Goal: Find specific page/section: Find specific page/section

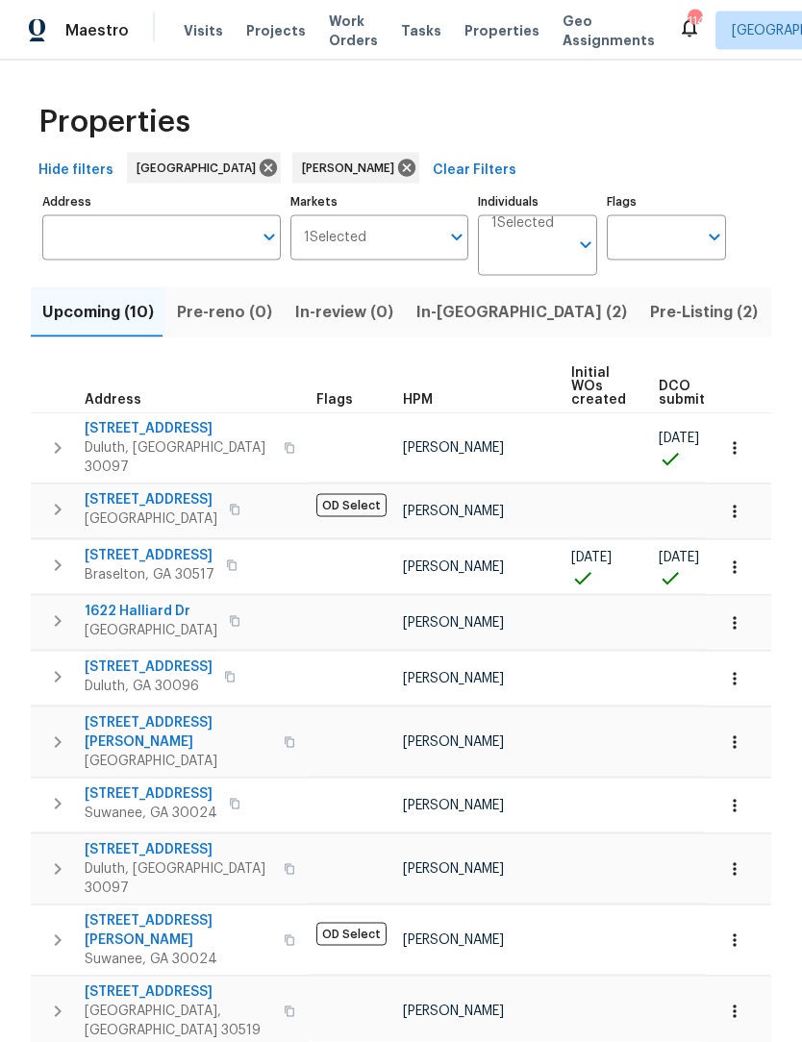
scroll to position [7, 0]
click at [464, 307] on span "In-[GEOGRAPHIC_DATA] (2)" at bounding box center [521, 312] width 210 height 27
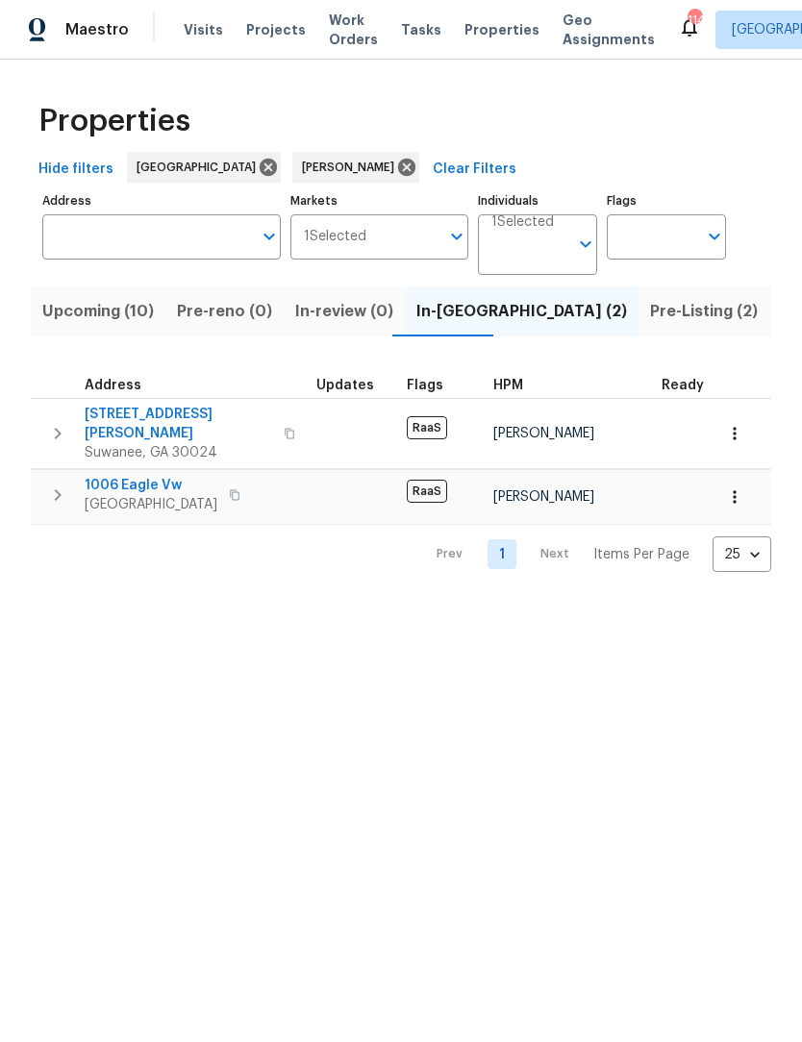
click at [112, 332] on button "Upcoming (10)" at bounding box center [98, 312] width 135 height 50
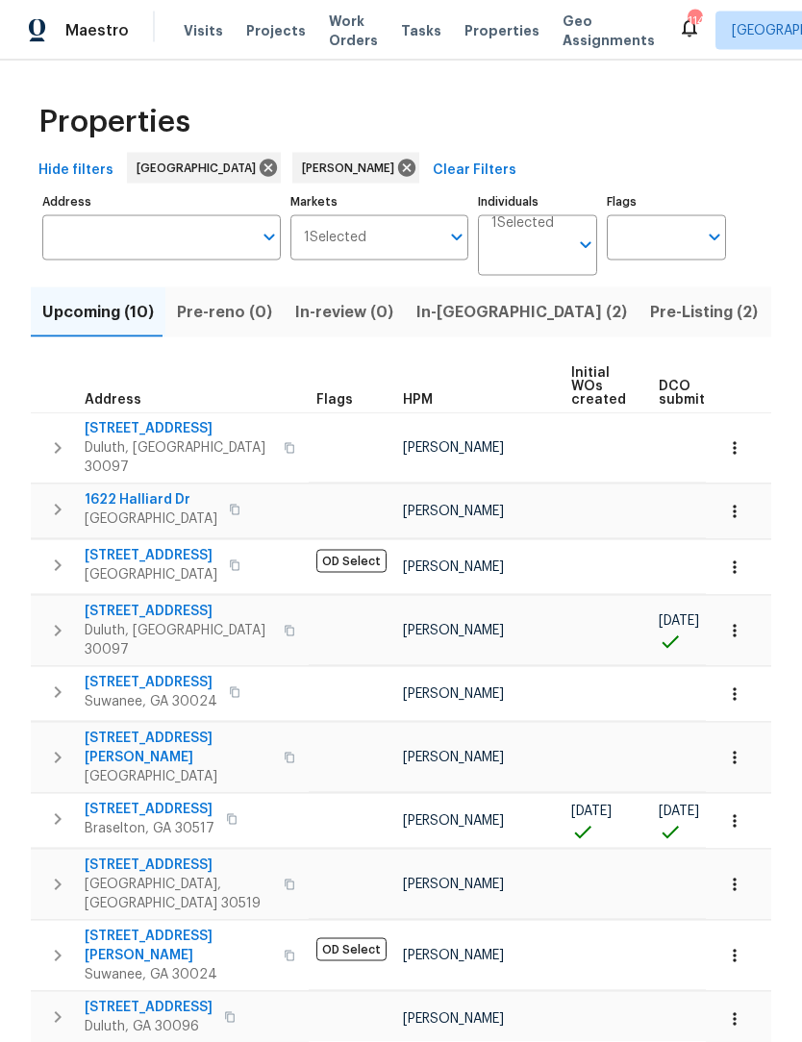
scroll to position [7, 0]
click at [753, 985] on body "Maestro Visits Projects Work Orders Tasks Properties Geo Assignments 114 [GEOGR…" at bounding box center [401, 521] width 802 height 1042
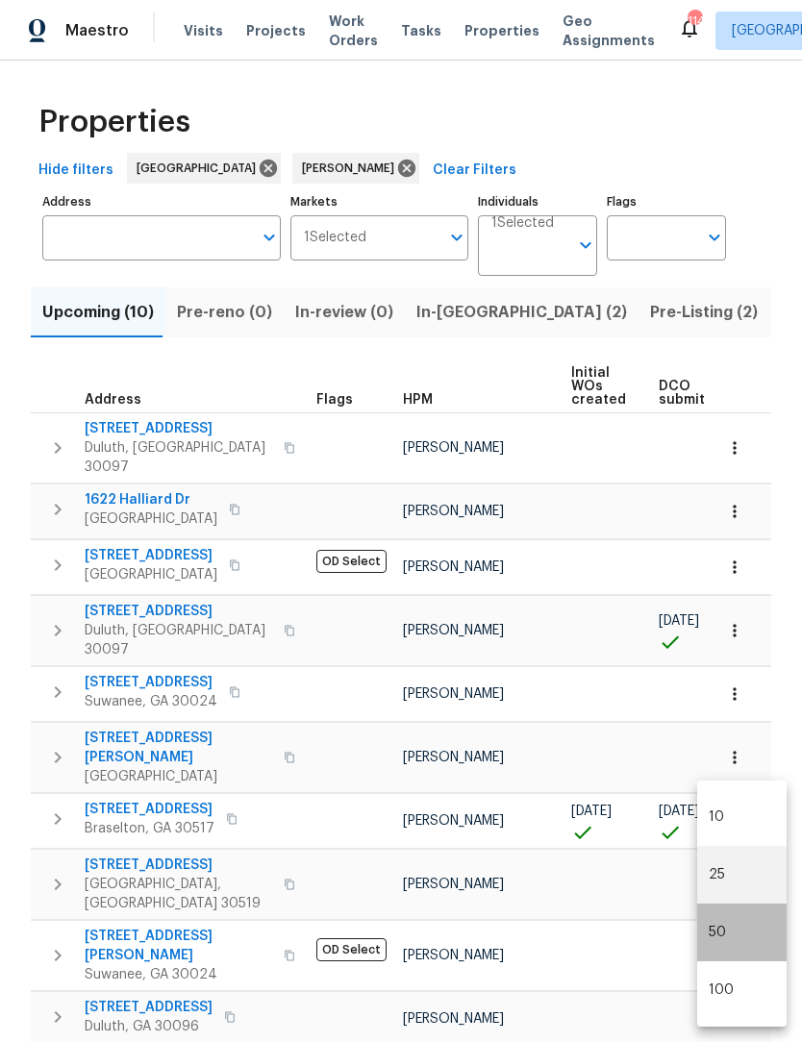
click at [734, 930] on li "50" at bounding box center [741, 932] width 89 height 58
type input "50"
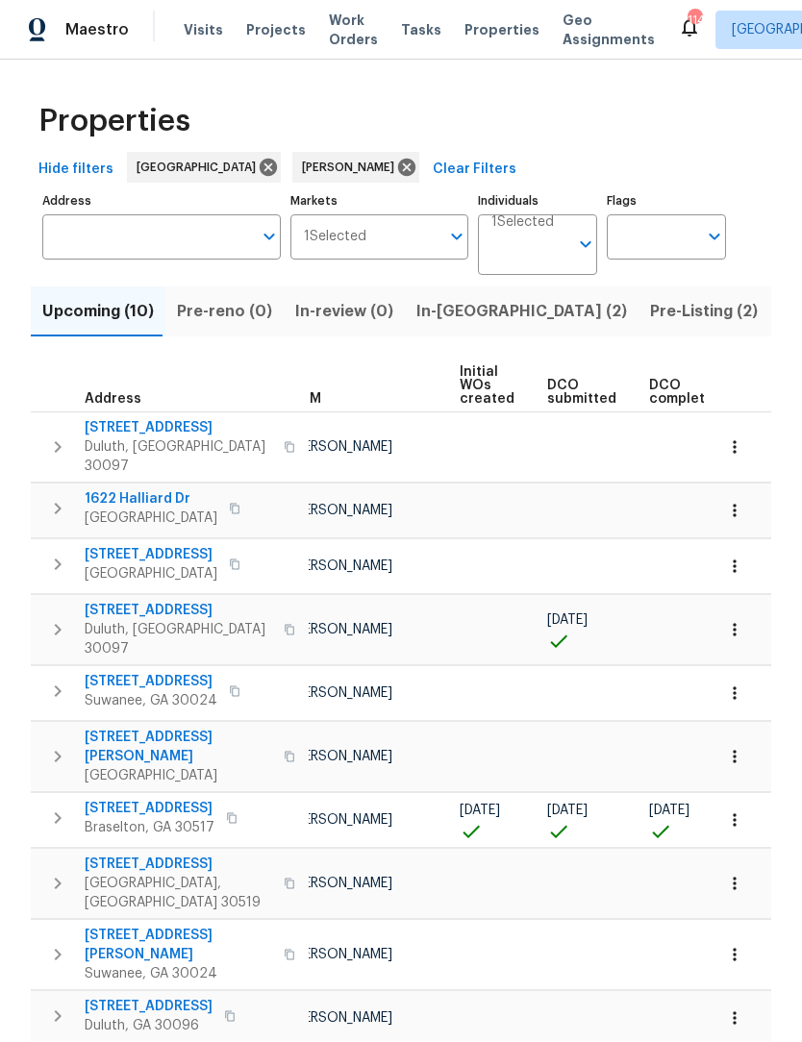
scroll to position [0, 106]
click at [744, 609] on button "button" at bounding box center [734, 630] width 42 height 42
